Goal: Information Seeking & Learning: Learn about a topic

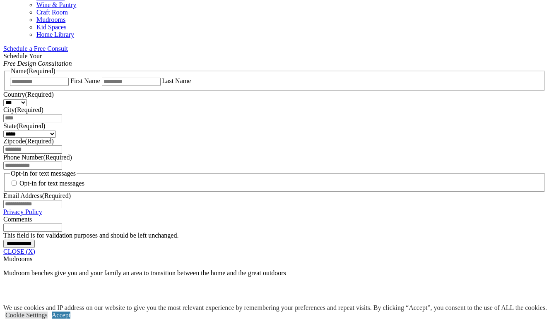
scroll to position [512, 0]
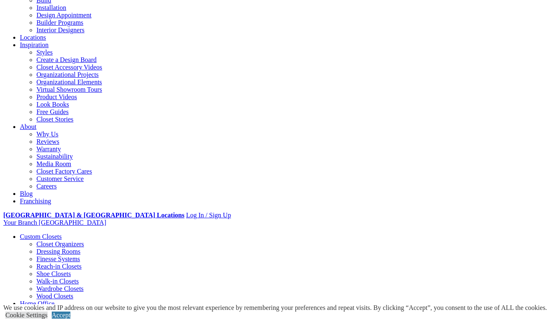
scroll to position [114, 0]
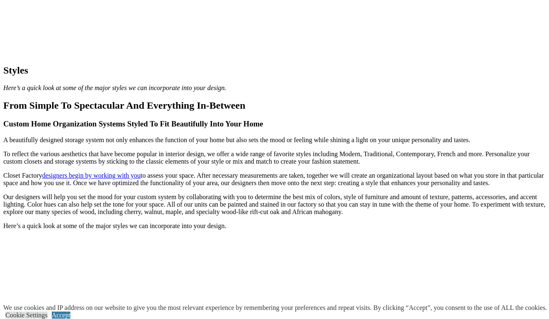
scroll to position [776, 0]
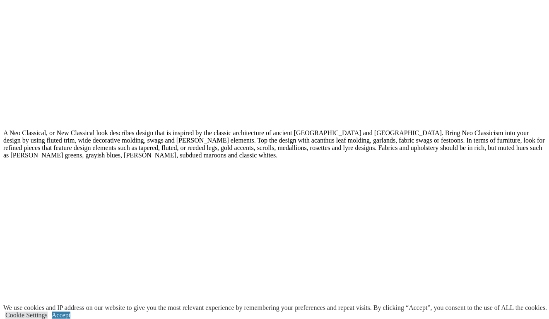
scroll to position [2454, 0]
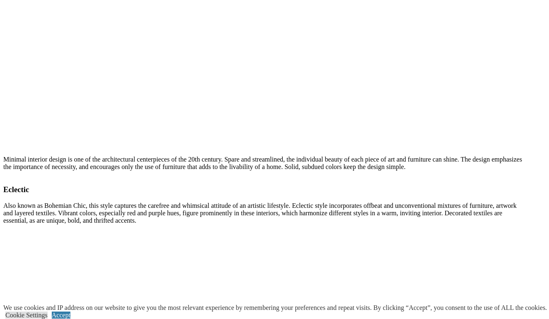
scroll to position [4379, 0]
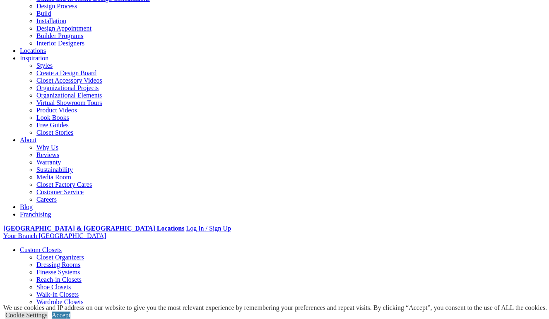
scroll to position [93, 0]
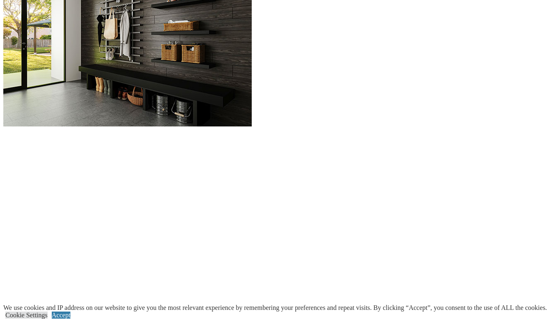
scroll to position [867, 0]
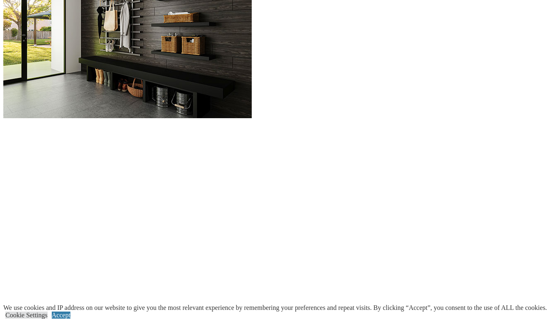
scroll to position [874, 0]
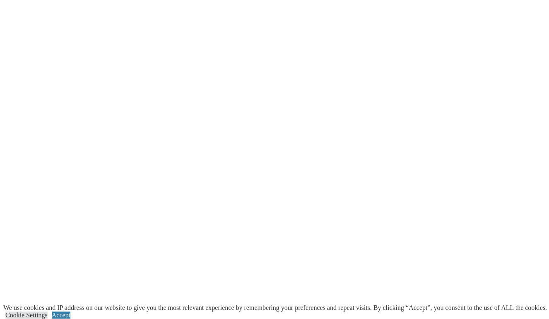
scroll to position [1118, 0]
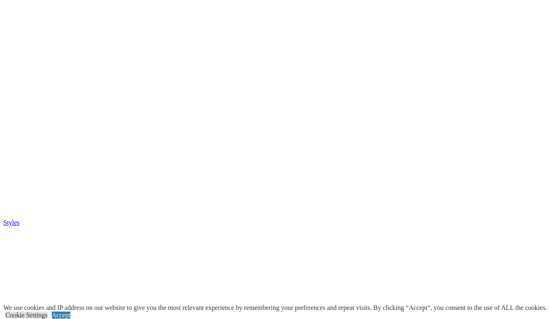
scroll to position [1871, 0]
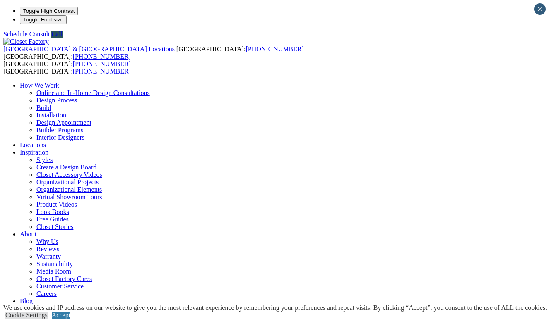
type input "*******"
drag, startPoint x: 320, startPoint y: 126, endPoint x: 374, endPoint y: 134, distance: 54.8
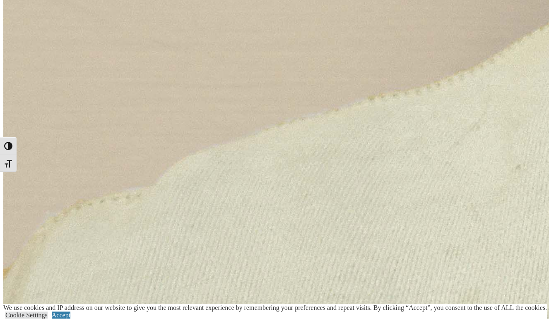
scroll to position [1905, 0]
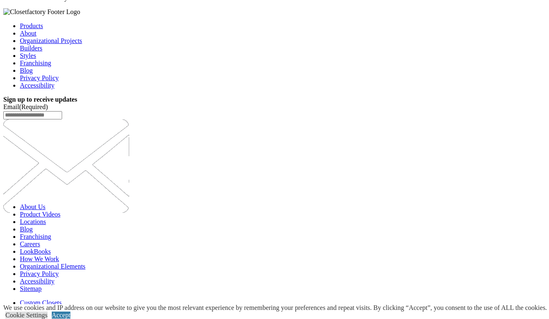
scroll to position [3555, 0]
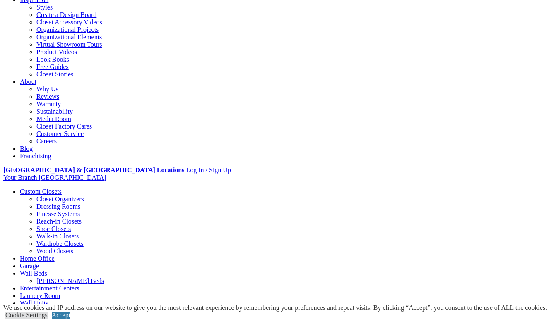
scroll to position [68, 0]
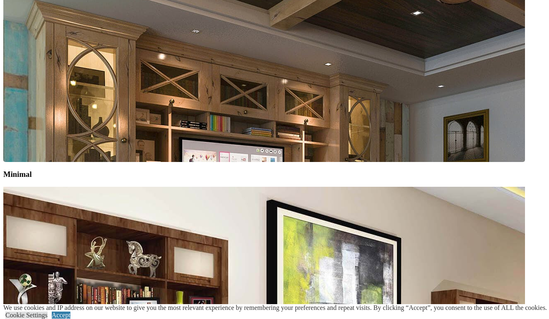
scroll to position [4209, 0]
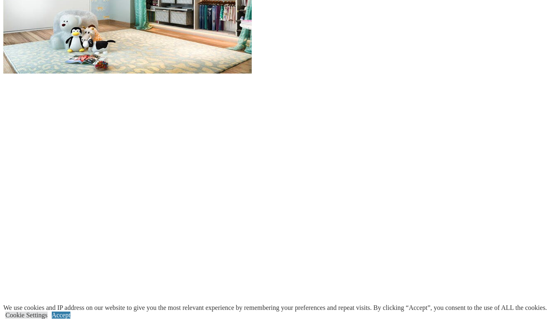
scroll to position [927, 0]
